Goal: Task Accomplishment & Management: Manage account settings

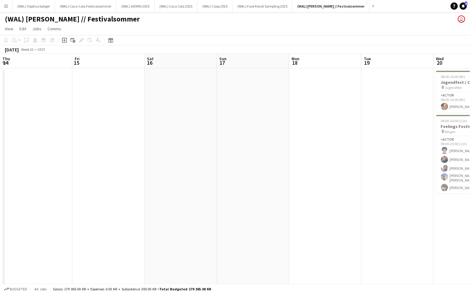
scroll to position [0, 231]
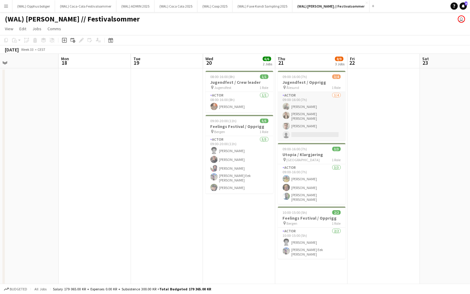
click at [302, 120] on app-card-role "Actor [DATE] 09:00-16:00 (7h) [PERSON_NAME] Heed [PERSON_NAME] [PERSON_NAME] [P…" at bounding box center [312, 116] width 68 height 49
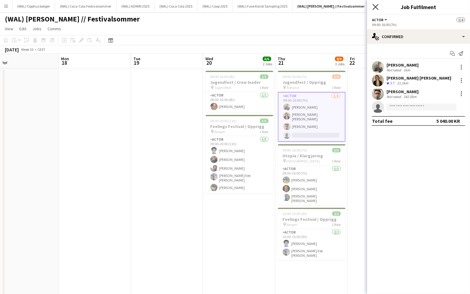
click at [378, 7] on icon "Close pop-in" at bounding box center [376, 7] width 6 height 6
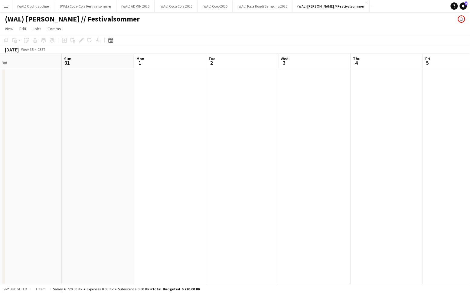
scroll to position [0, 224]
click at [273, 10] on button "(WAL) [PERSON_NAME] Sampling 2025 Close" at bounding box center [263, 6] width 60 height 12
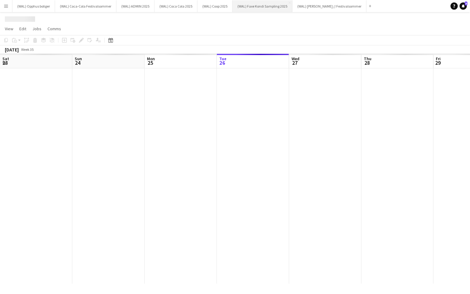
scroll to position [0, 145]
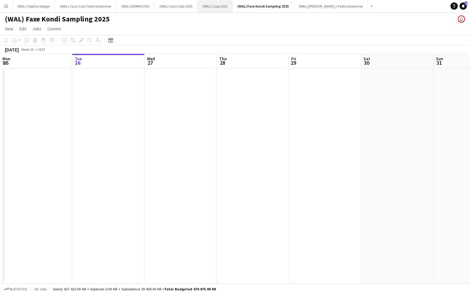
click at [212, 2] on button "(WAL) Coop 2025 Close" at bounding box center [215, 6] width 35 height 12
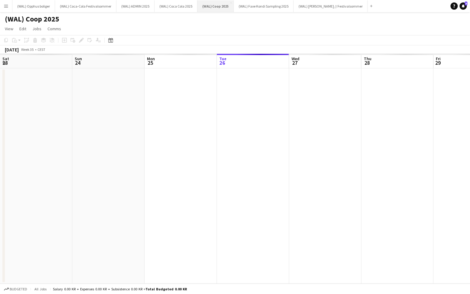
scroll to position [0, 145]
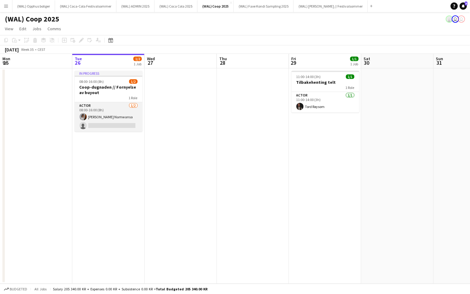
click at [106, 112] on app-card-role "Actor [DATE] 08:00-16:00 (8h) [PERSON_NAME] single-neutral-actions" at bounding box center [109, 116] width 68 height 29
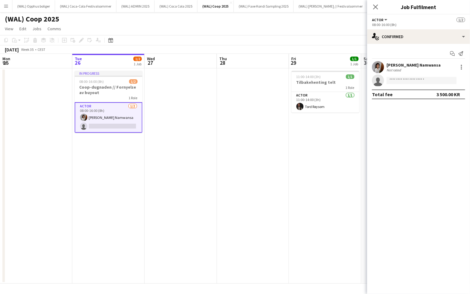
click at [392, 65] on div "[PERSON_NAME] Namwansa" at bounding box center [414, 64] width 54 height 5
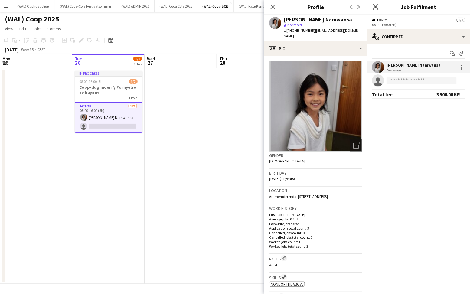
click at [377, 6] on icon "Close pop-in" at bounding box center [376, 7] width 6 height 6
